Goal: Register for event/course

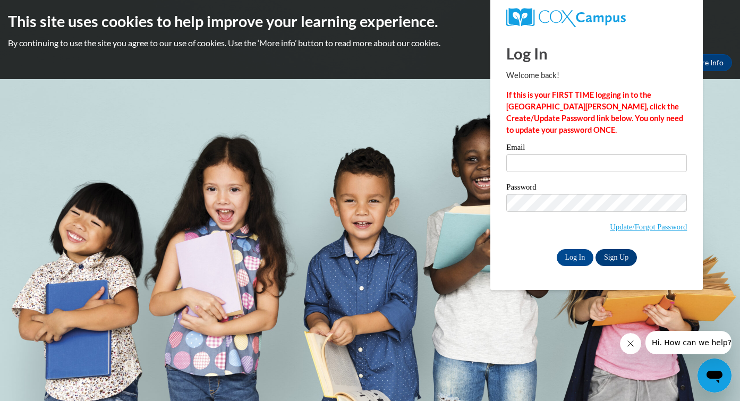
click at [619, 257] on link "Sign Up" at bounding box center [616, 257] width 41 height 17
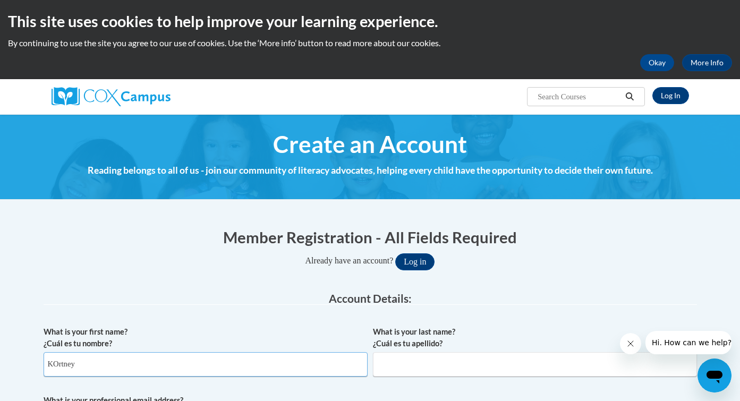
click at [165, 363] on input "KOrtney" at bounding box center [206, 364] width 324 height 24
type input "Kortney"
type input "Uwekoolani"
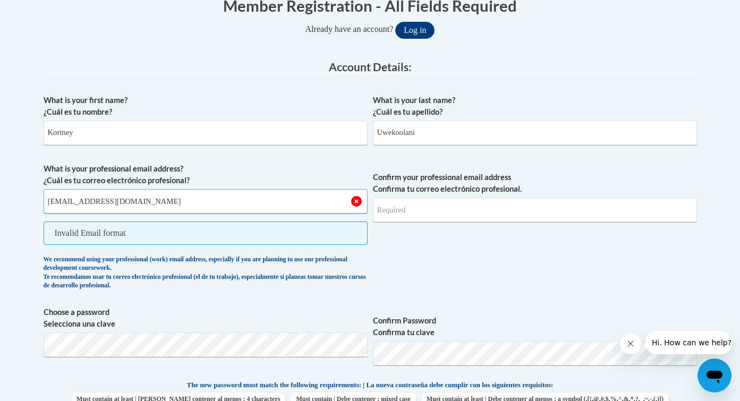
type input "kortney.uwekoolani@student.chaminade.edu"
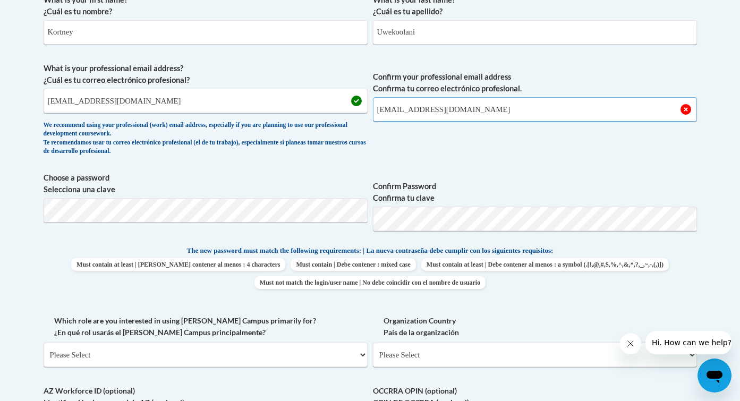
scroll to position [336, 0]
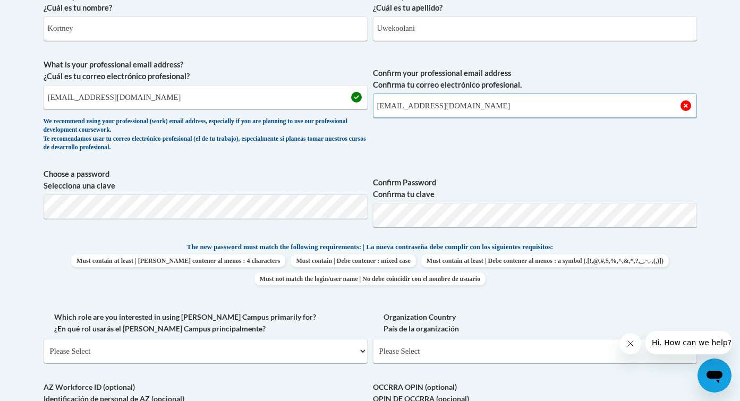
type input "kortney.uwekoolani@student.chaminade.edu"
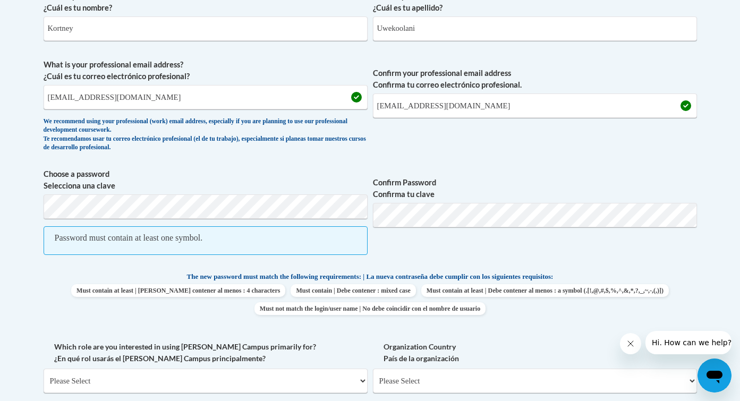
click at [151, 218] on span "Choose a password Selecciona una clave Password must contain at least one symbo…" at bounding box center [206, 217] width 324 height 98
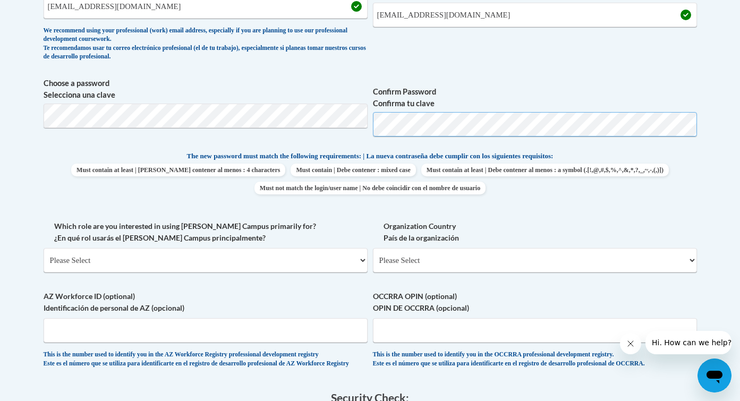
scroll to position [433, 0]
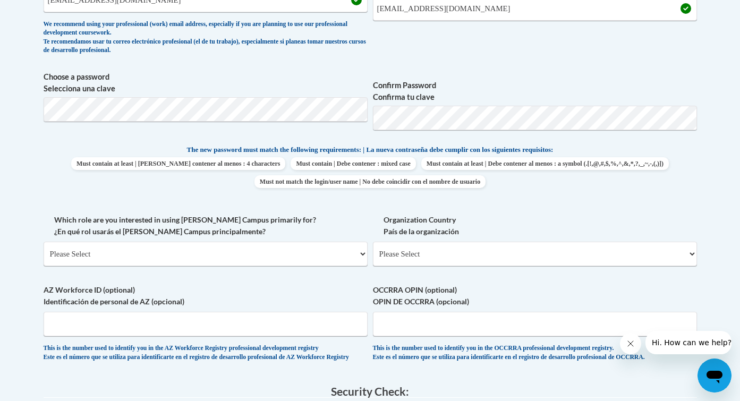
click at [539, 202] on div "What is your first name? ¿Cuál es tu nombre? Kortney What is your last name? ¿C…" at bounding box center [371, 130] width 654 height 485
select select "5a18ea06-2b54-4451-96f2-d152daf9eac5"
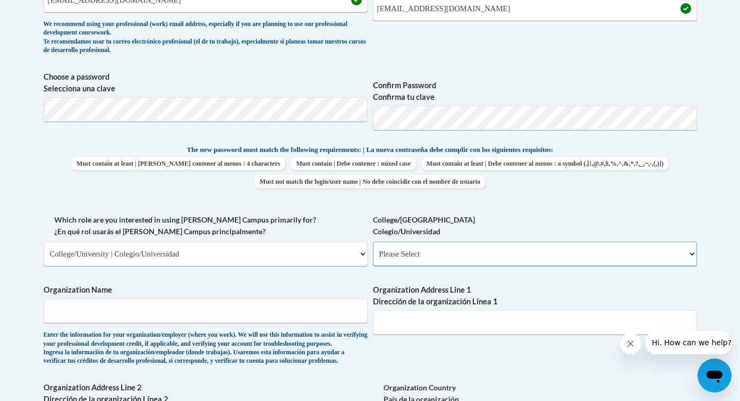
select select "99b32b07-cffc-426c-8bf6-0cd77760d84b"
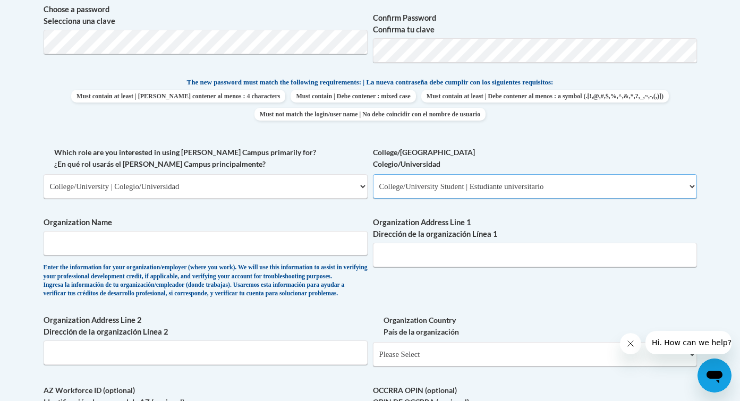
scroll to position [515, 0]
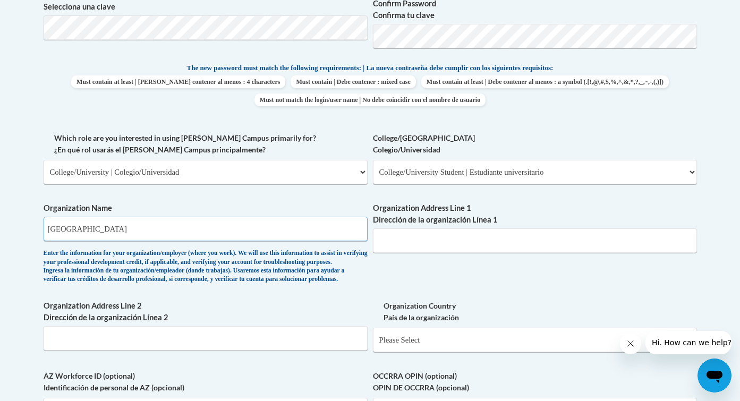
type input "Chaminade University"
paste input "3140 Waialae Ave., Honolulu, HI 96816"
drag, startPoint x: 442, startPoint y: 234, endPoint x: 523, endPoint y: 240, distance: 81.5
click at [523, 240] on input "3140 Waialae Ave., Honolulu, HI 96816" at bounding box center [535, 240] width 324 height 24
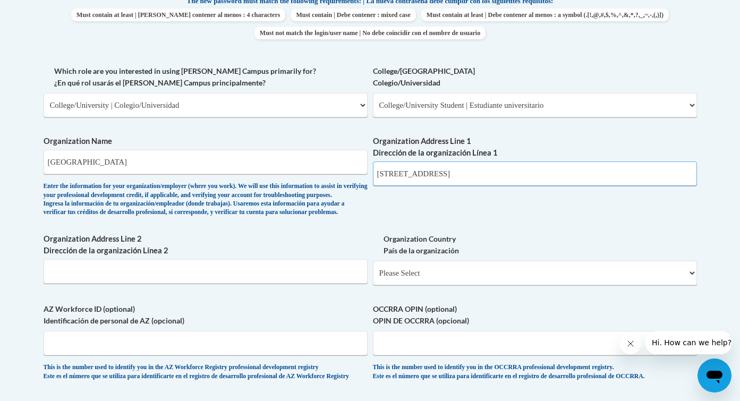
scroll to position [589, 0]
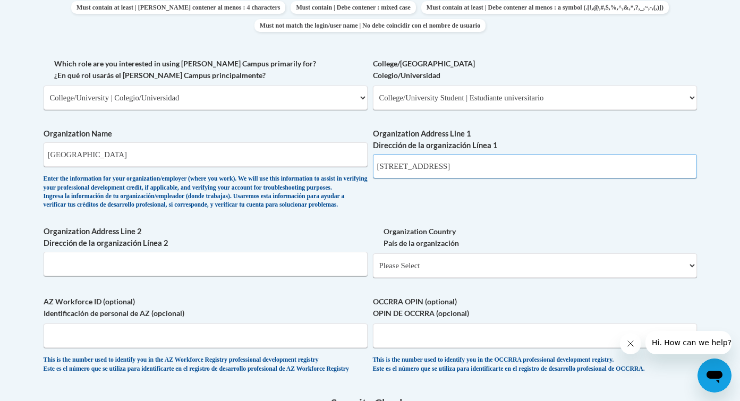
type input "3140 Waialae Ave."
select select "2ba6c5f2-6ab4-47b5-9408-0a73ae60d186"
select select
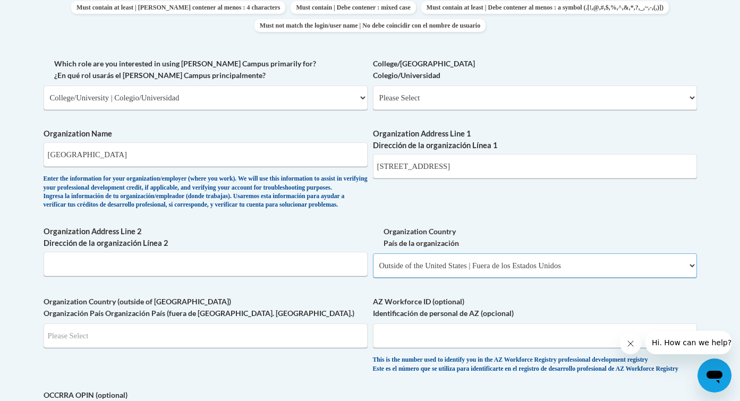
select select "ad49bcad-a171-4b2e-b99c-48b446064914"
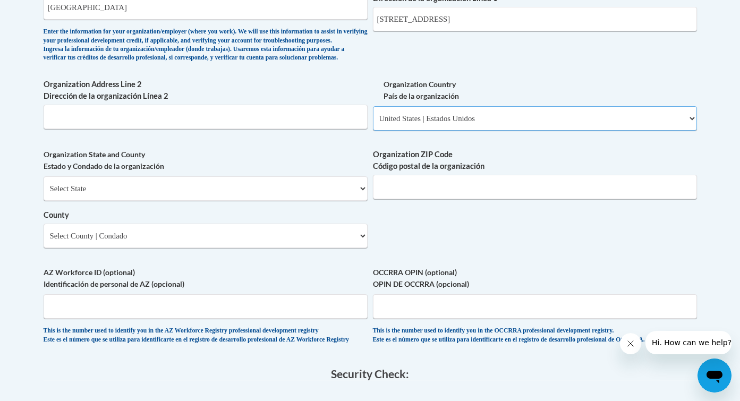
scroll to position [743, 0]
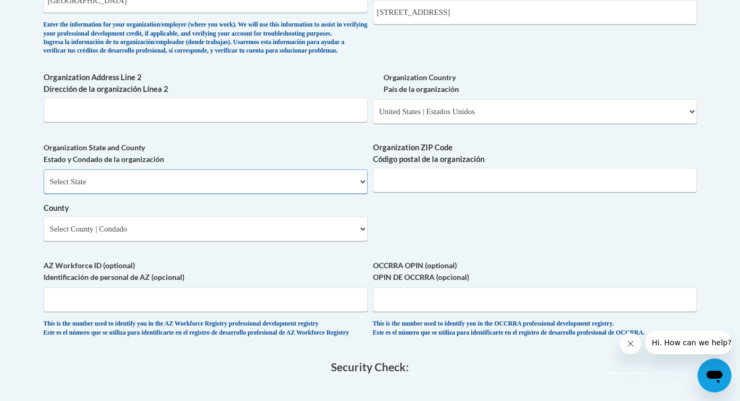
select select "Hawaii"
paste input "Honolulu, HI 96816"
drag, startPoint x: 428, startPoint y: 184, endPoint x: 327, endPoint y: 181, distance: 101.0
type input "96816"
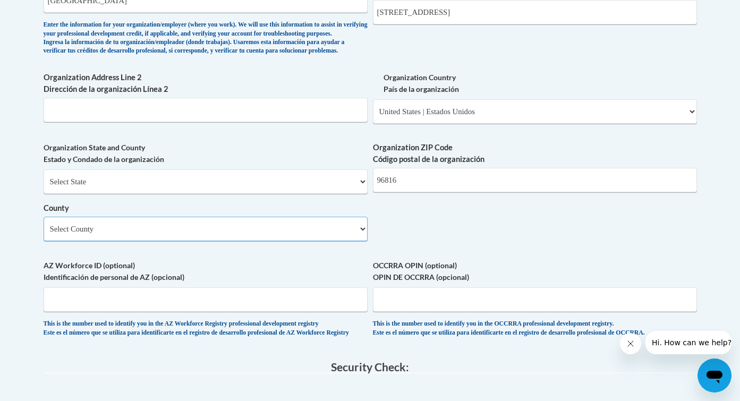
select select "Honolulu"
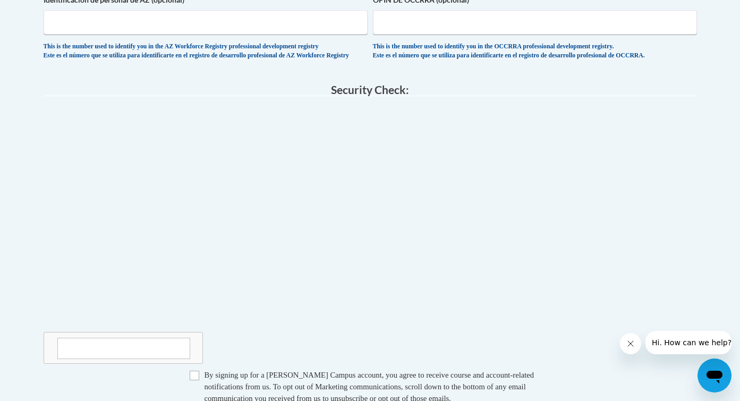
scroll to position [1033, 0]
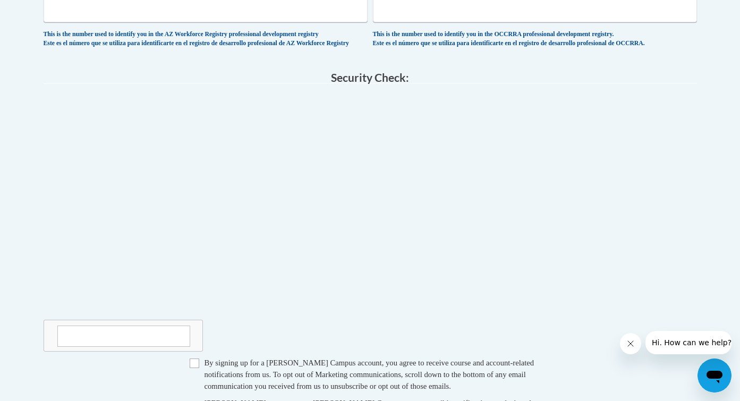
click at [195, 365] on input "Checkbox" at bounding box center [195, 364] width 10 height 10
checkbox input "true"
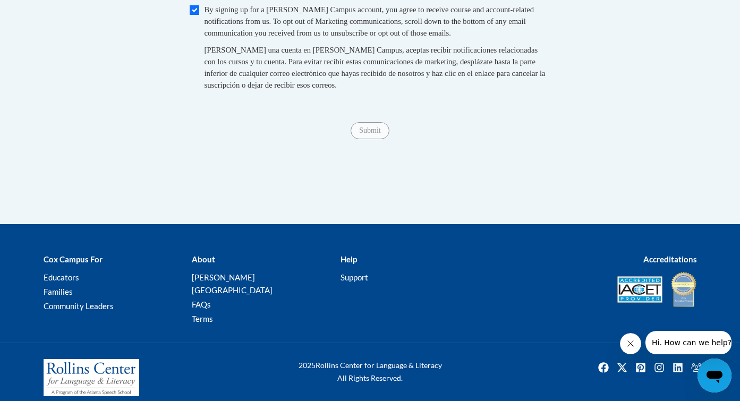
scroll to position [1386, 0]
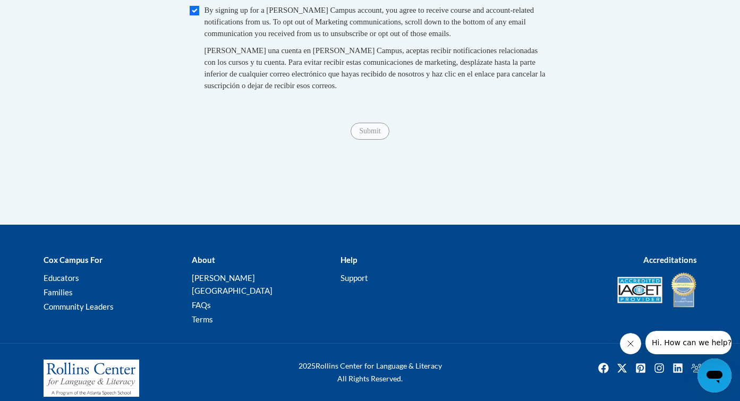
click at [369, 133] on span "Submit" at bounding box center [370, 130] width 38 height 9
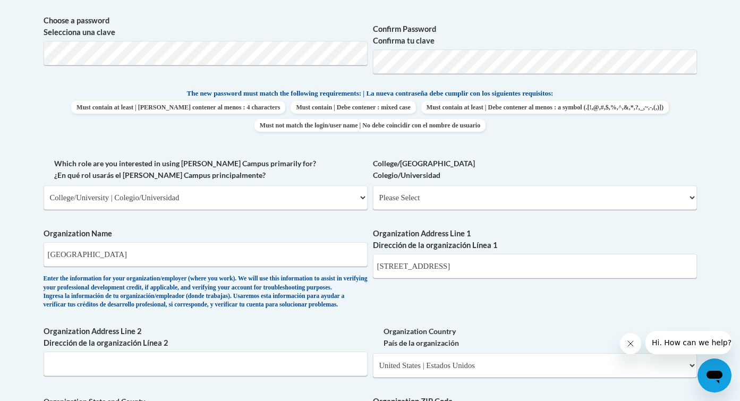
scroll to position [497, 0]
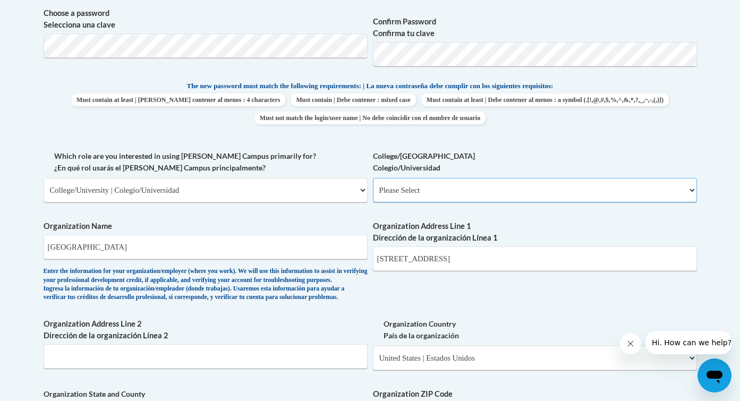
select select "99b32b07-cffc-426c-8bf6-0cd77760d84b"
select select "null"
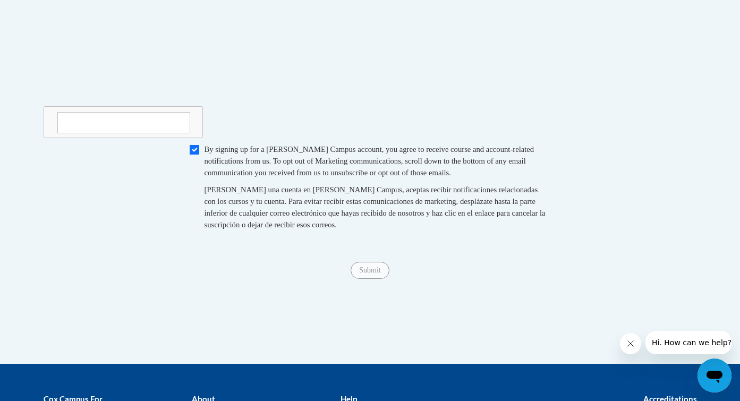
scroll to position [1247, 0]
click at [182, 127] on textarea at bounding box center [123, 122] width 133 height 21
type textarea "Kortney Uwekoolani"
click at [215, 265] on div "Submit Submit" at bounding box center [371, 269] width 654 height 17
click at [379, 275] on div "Submit Submit" at bounding box center [371, 269] width 654 height 17
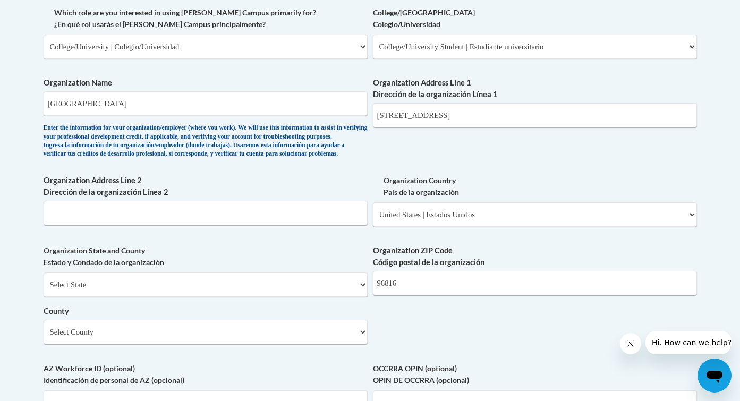
scroll to position [637, 0]
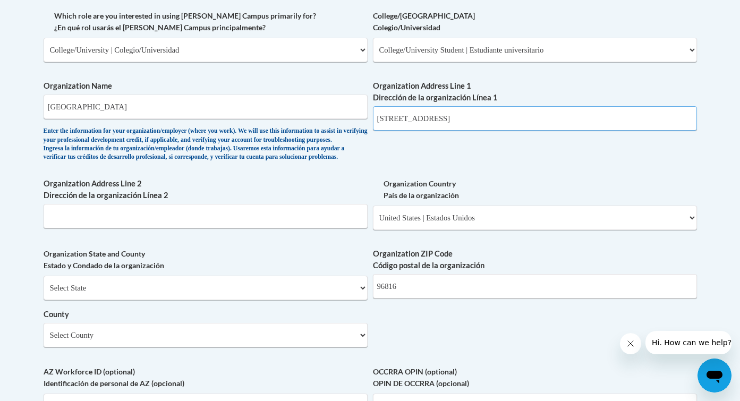
drag, startPoint x: 447, startPoint y: 113, endPoint x: 325, endPoint y: 109, distance: 122.3
click at [325, 109] on div "What is your first name? ¿Cuál es tu nombre? Kortney What is your last name? ¿C…" at bounding box center [371, 69] width 654 height 770
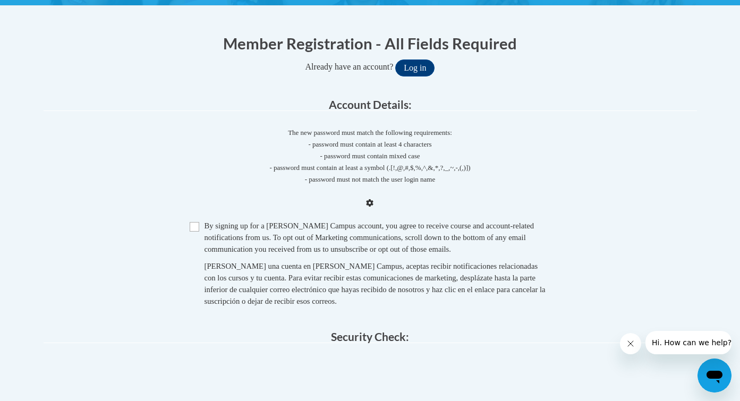
scroll to position [200, 0]
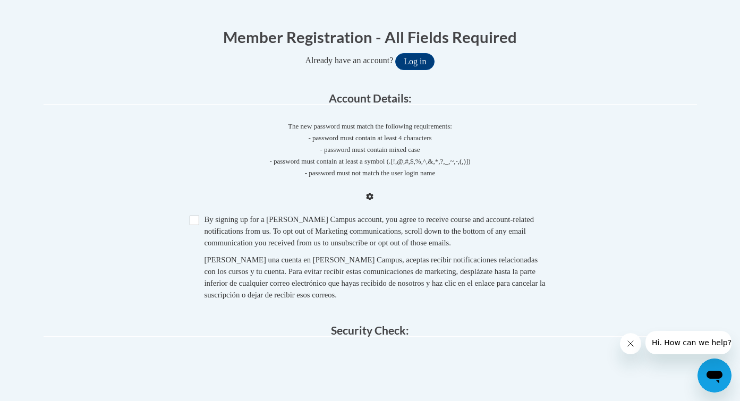
click at [196, 220] on input "Checkbox" at bounding box center [195, 221] width 10 height 10
checkbox input "true"
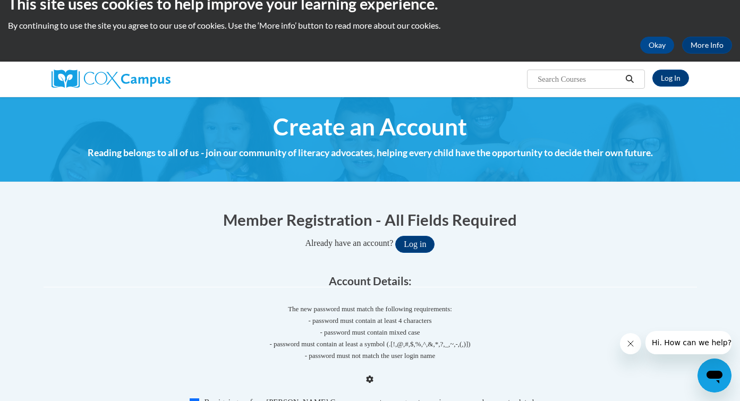
scroll to position [14, 0]
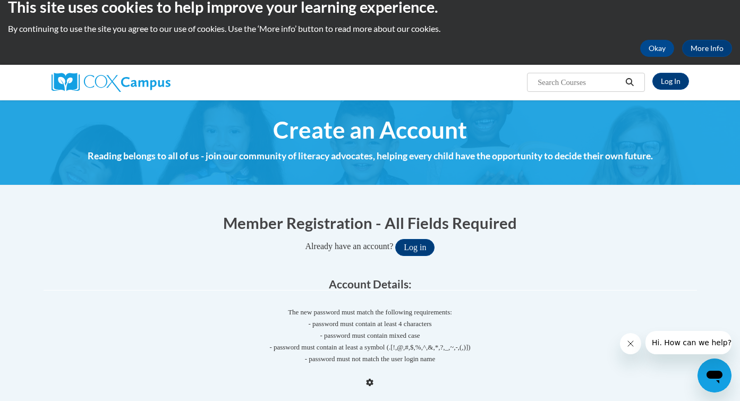
click at [376, 247] on span "Already have an account?" at bounding box center [350, 246] width 88 height 9
click at [381, 282] on span "Account Details:" at bounding box center [370, 283] width 83 height 13
click at [627, 344] on icon "Close message from company" at bounding box center [630, 344] width 9 height 9
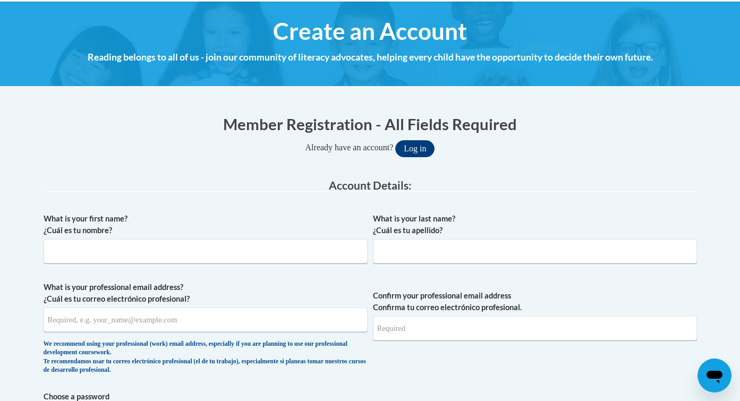
scroll to position [126, 0]
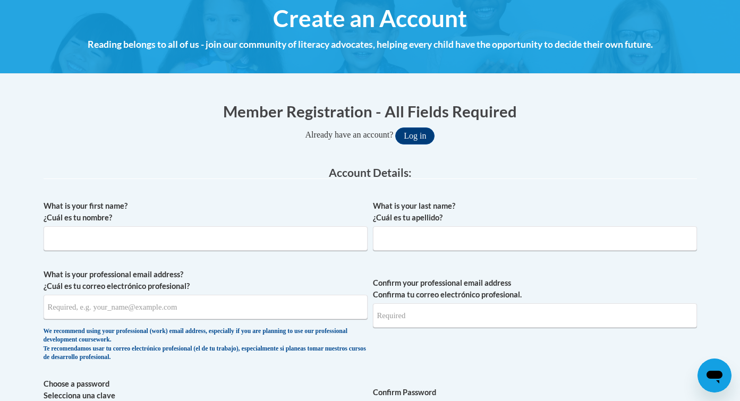
click at [312, 254] on div "What is your first name? ¿Cuál es tu nombre?" at bounding box center [206, 229] width 324 height 58
type input "Kortney"
type input "Uwekoolani"
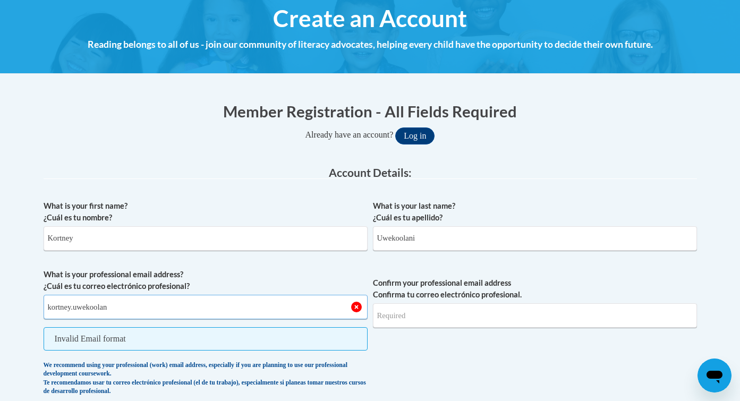
type input "kortney.uwekoolani"
type input "kortney.uwekoolani@student.chaminade.edu"
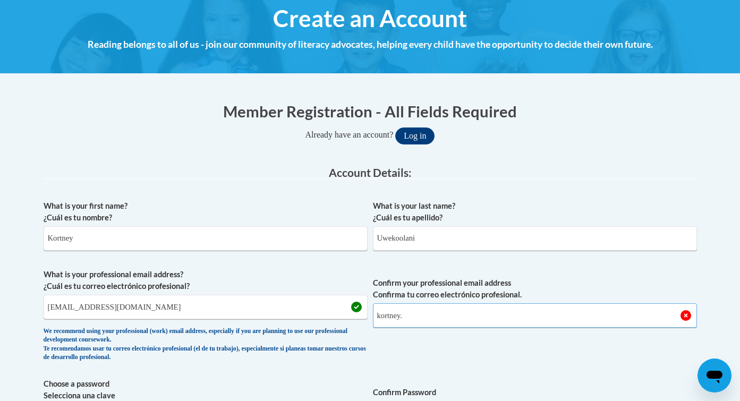
type input "kortney.u"
type input "kortney.uwekoolani@student.chaminade.edu"
click at [461, 344] on span "Confirm your professional email address Confirma tu correo electrónico profesio…" at bounding box center [535, 318] width 324 height 98
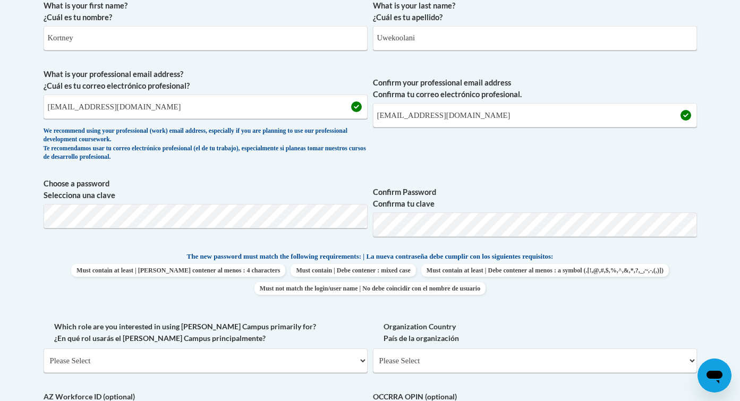
scroll to position [331, 0]
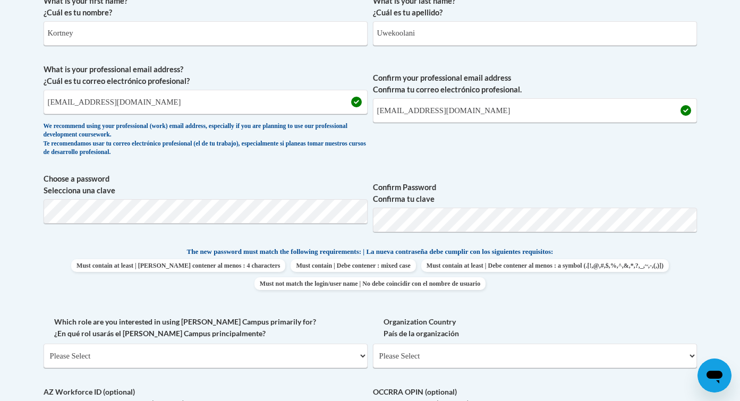
click at [477, 321] on label "Organization Country País de la organización" at bounding box center [535, 327] width 324 height 23
click at [477, 344] on select "Please Select United States | Estados Unidos Outside of the United States | Fue…" at bounding box center [535, 356] width 324 height 24
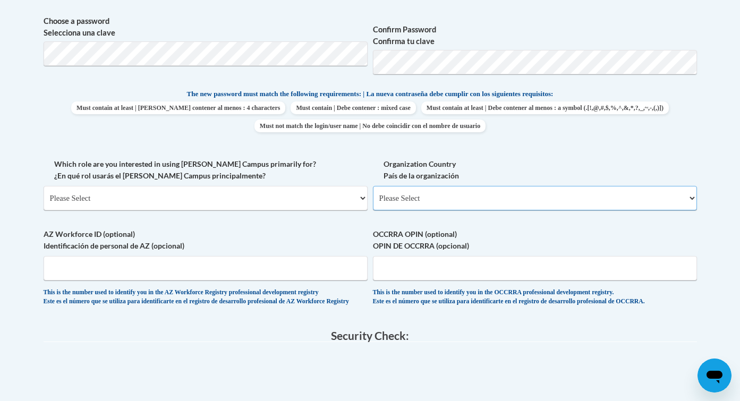
scroll to position [499, 0]
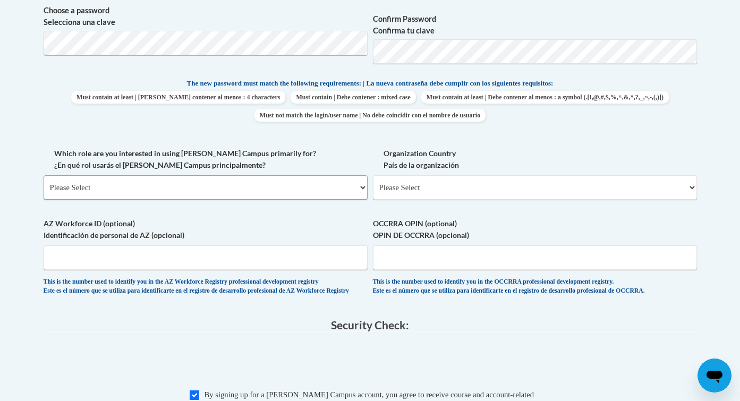
select select "5a18ea06-2b54-4451-96f2-d152daf9eac5"
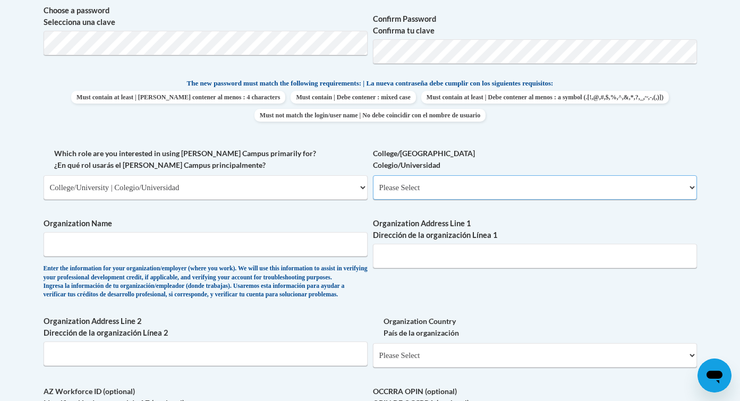
select select "99b32b07-cffc-426c-8bf6-0cd77760d84b"
click at [242, 232] on input "Chaminade University of Hawaii" at bounding box center [206, 244] width 324 height 24
type input "Chaminade University of Honolulu"
paste input "3140 Waialae Ave."
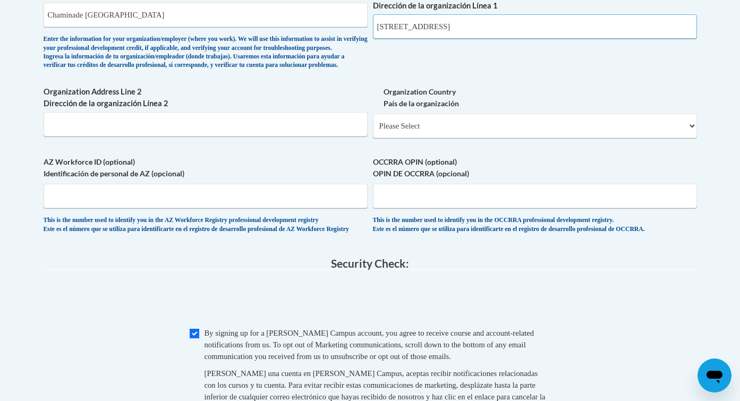
scroll to position [734, 0]
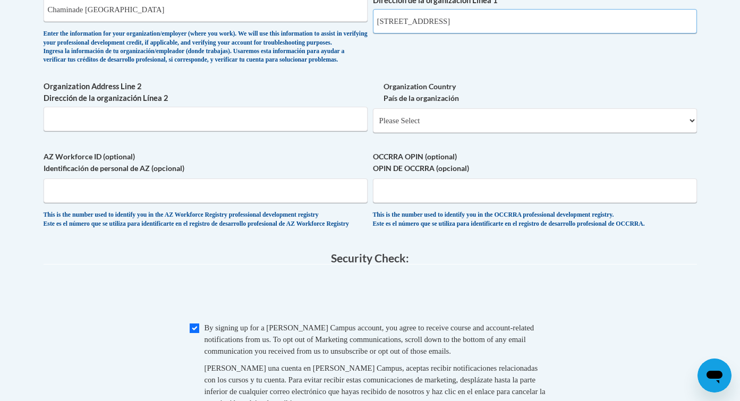
type input "3140 Waialae Ave"
select select "ad49bcad-a171-4b2e-b99c-48b446064914"
select select
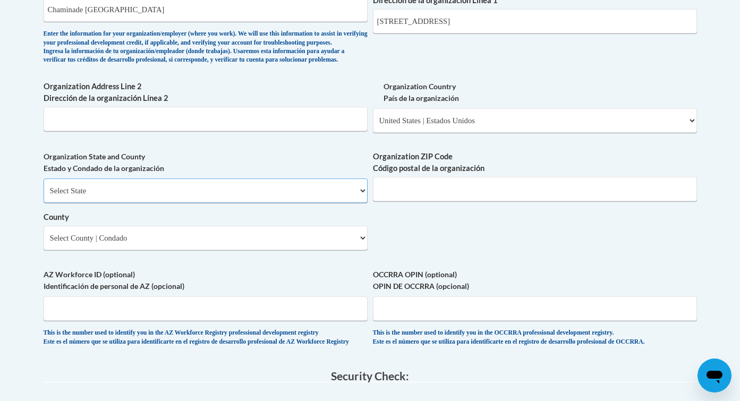
select select "Hawaii"
click at [278, 244] on select "County" at bounding box center [206, 238] width 324 height 24
select select "Honolulu"
type input "96816"
click at [260, 269] on label "AZ Workforce ID (optional) Identificación de personal de AZ (opcional)" at bounding box center [206, 280] width 324 height 23
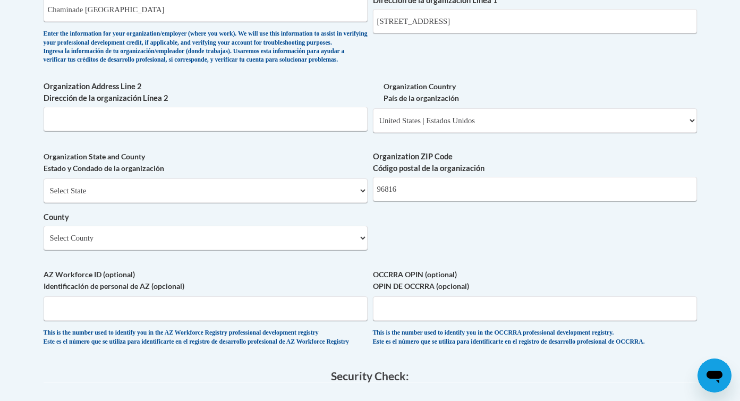
click at [260, 297] on input "AZ Workforce ID (optional) Identificación de personal de AZ (opcional)" at bounding box center [206, 309] width 324 height 24
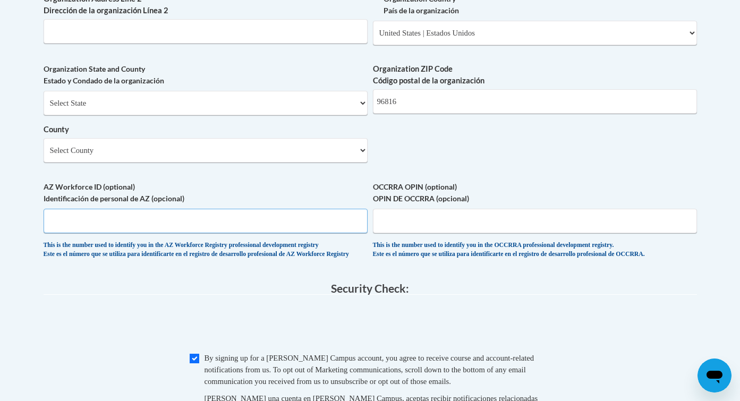
scroll to position [825, 0]
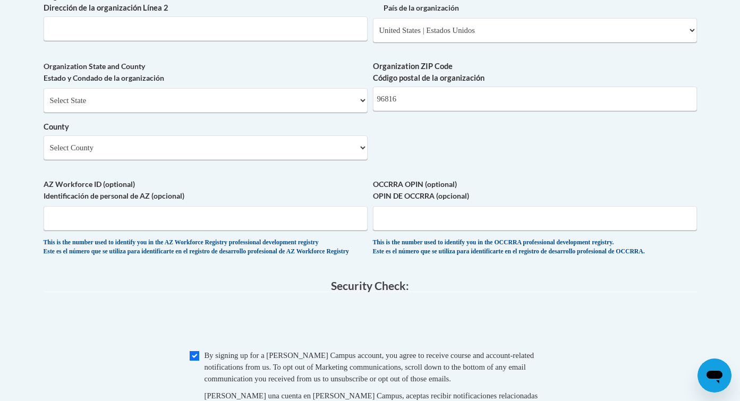
click at [264, 289] on legend "Security Check:" at bounding box center [371, 286] width 654 height 12
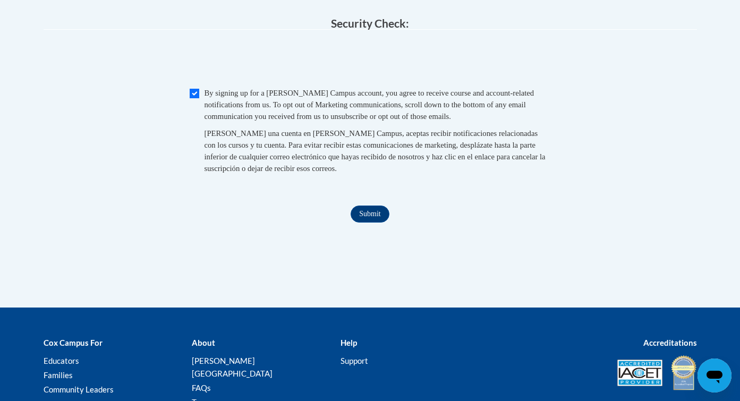
scroll to position [1087, 0]
click at [365, 214] on input "Submit" at bounding box center [370, 214] width 38 height 17
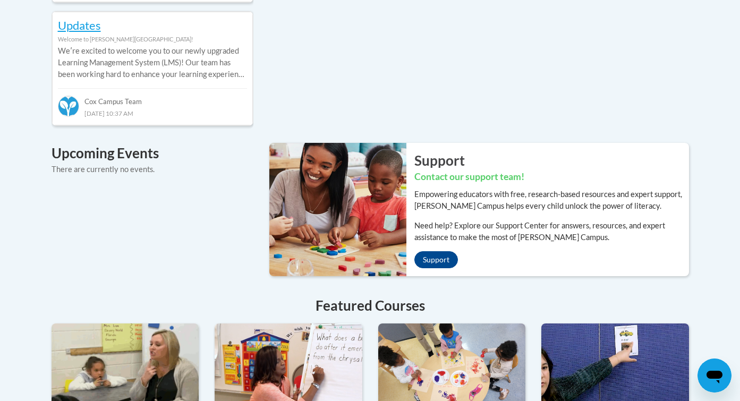
scroll to position [687, 0]
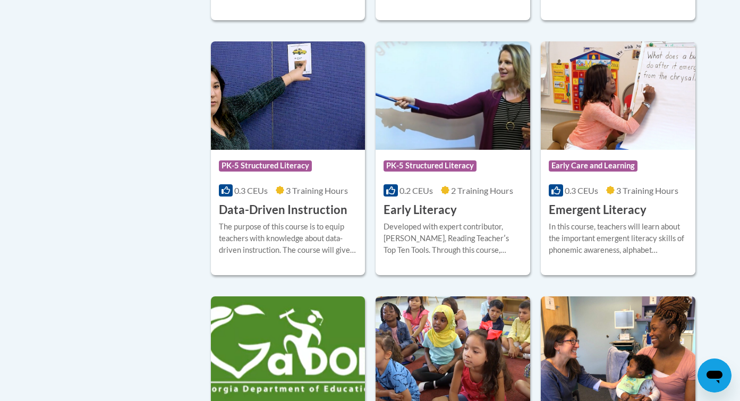
scroll to position [1142, 0]
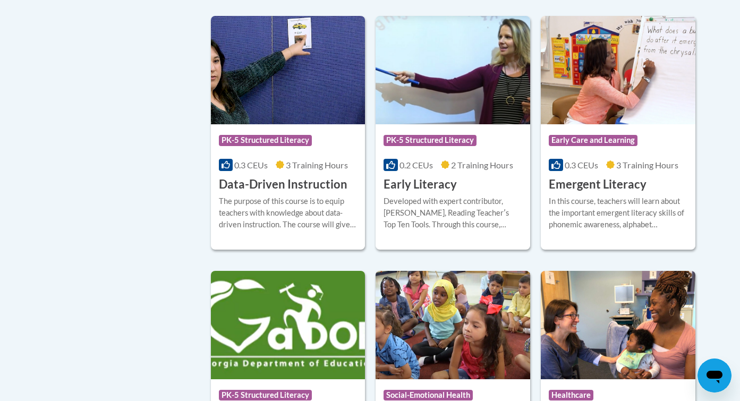
click at [438, 193] on h3 "Early Literacy" at bounding box center [420, 184] width 73 height 16
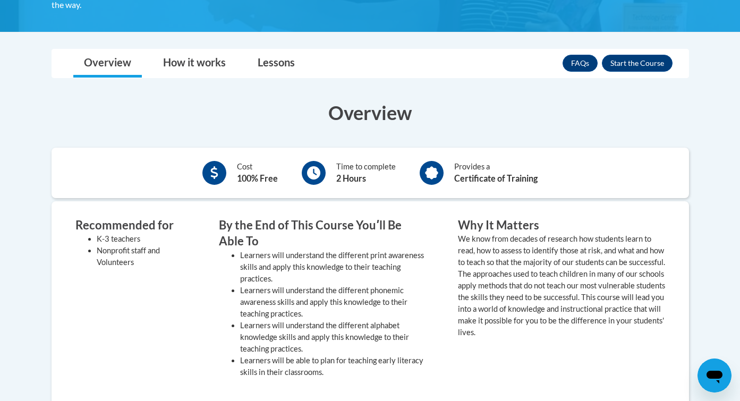
scroll to position [281, 0]
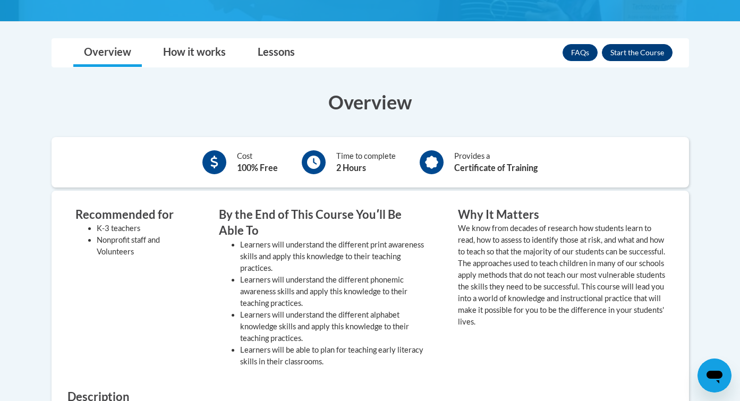
click at [642, 50] on button "Enroll" at bounding box center [637, 52] width 71 height 17
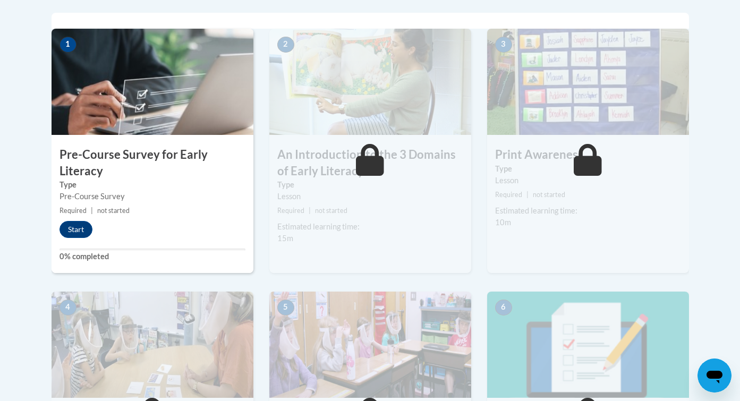
scroll to position [344, 0]
click at [86, 227] on button "Start" at bounding box center [76, 230] width 33 height 17
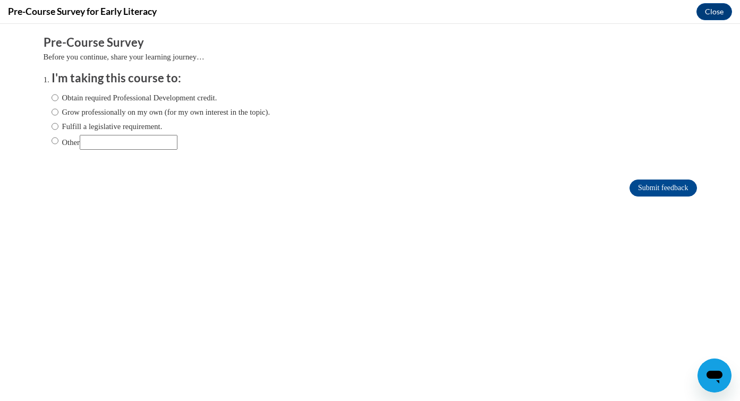
scroll to position [0, 0]
click at [55, 96] on input "Obtain required Professional Development credit." at bounding box center [55, 98] width 7 height 12
radio input "true"
click at [661, 181] on input "Submit feedback" at bounding box center [663, 188] width 67 height 17
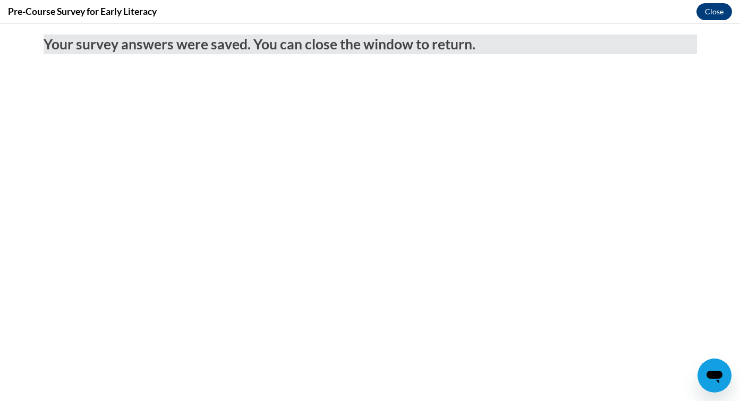
click at [717, 3] on button "Close" at bounding box center [715, 11] width 36 height 17
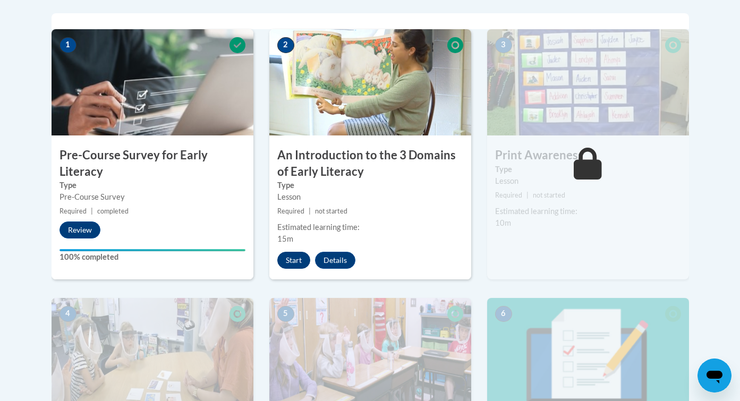
click at [299, 260] on button "Start" at bounding box center [293, 260] width 33 height 17
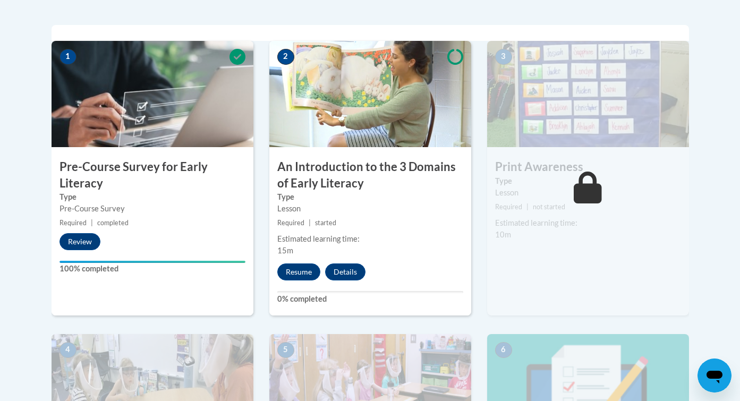
scroll to position [344, 0]
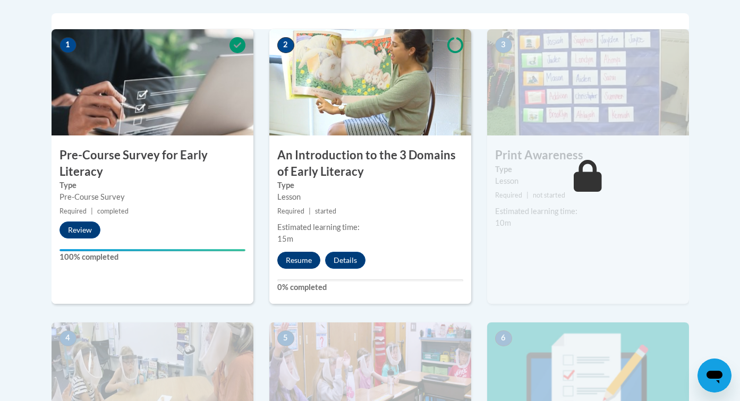
click at [297, 260] on button "Resume" at bounding box center [298, 260] width 43 height 17
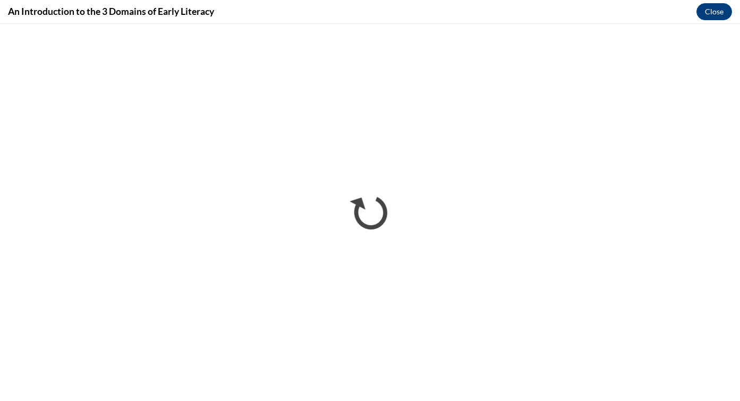
scroll to position [0, 0]
click at [718, 10] on button "Close" at bounding box center [715, 11] width 36 height 17
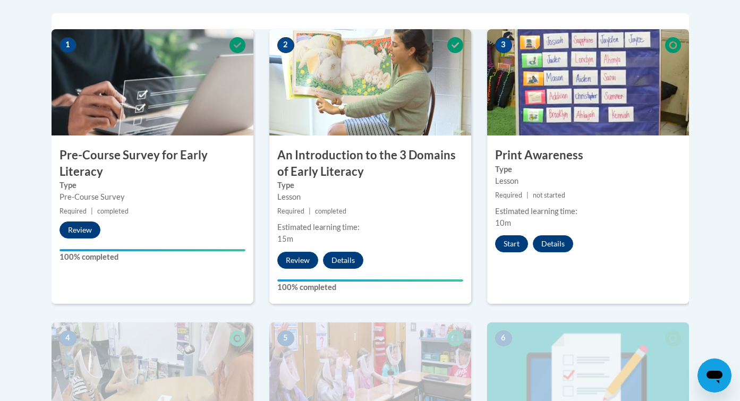
click at [513, 246] on button "Start" at bounding box center [511, 243] width 33 height 17
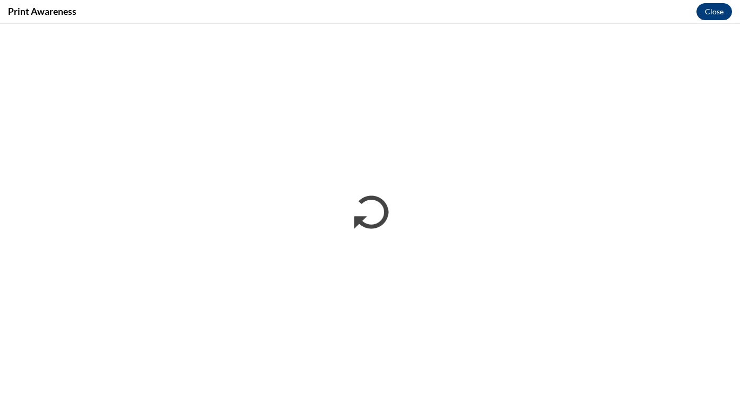
click at [714, 6] on button "Close" at bounding box center [715, 11] width 36 height 17
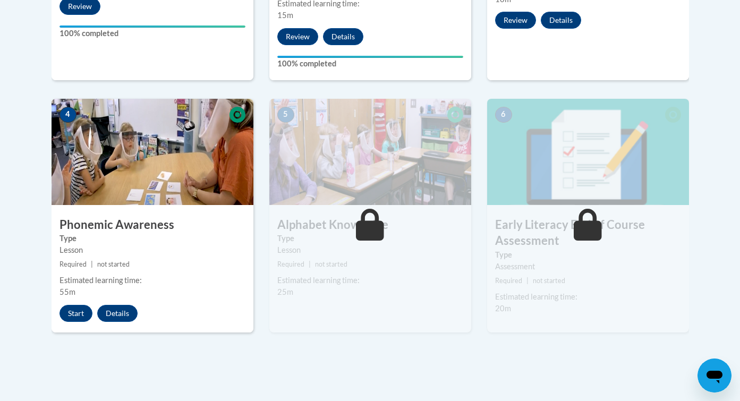
scroll to position [567, 0]
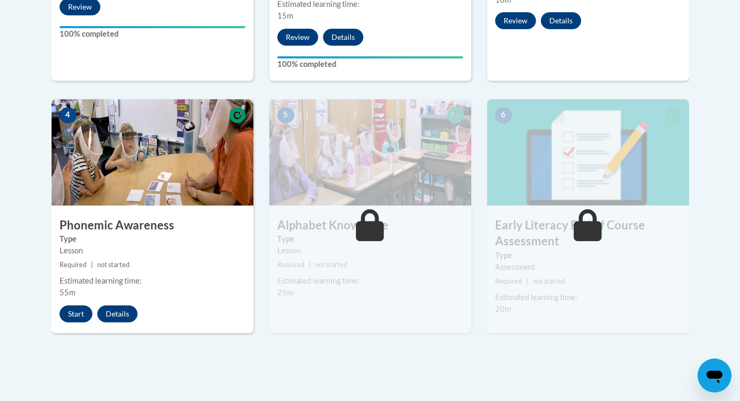
click at [79, 309] on button "Start" at bounding box center [76, 314] width 33 height 17
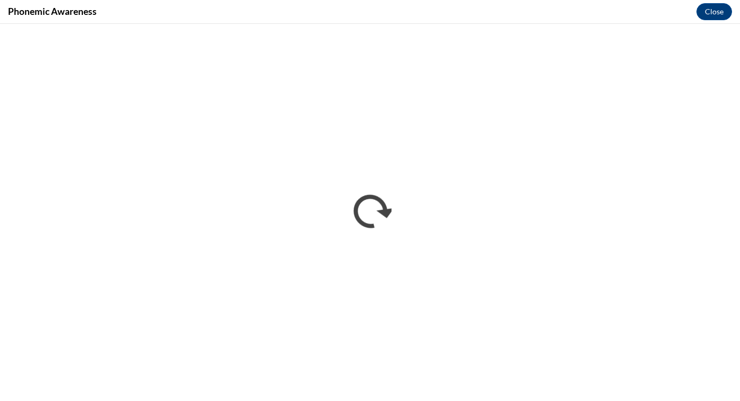
scroll to position [0, 0]
click at [710, 16] on button "Close" at bounding box center [715, 11] width 36 height 17
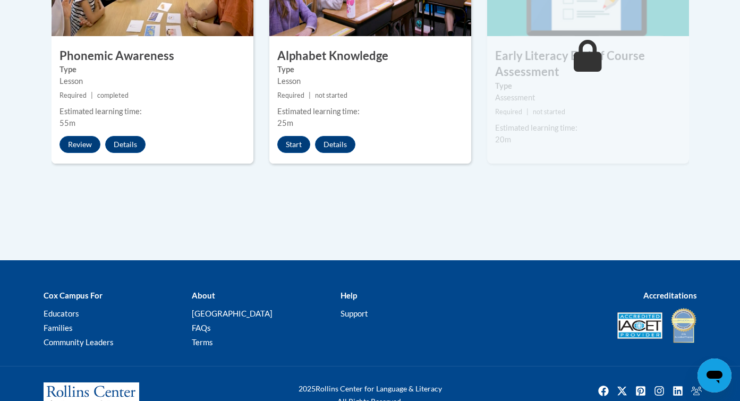
scroll to position [740, 0]
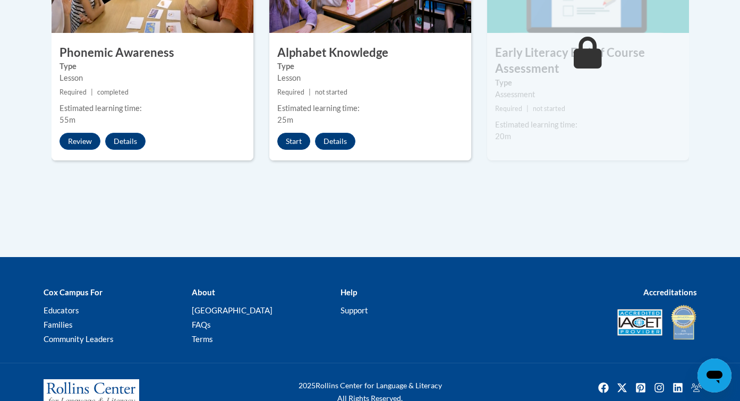
click at [293, 143] on button "Start" at bounding box center [293, 141] width 33 height 17
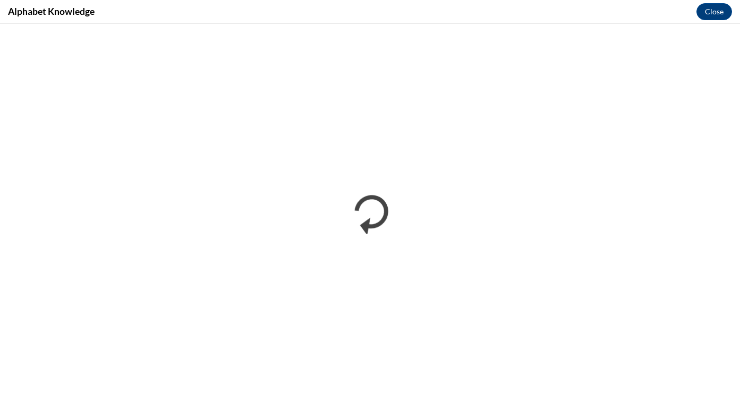
scroll to position [0, 0]
